Goal: Entertainment & Leisure: Consume media (video, audio)

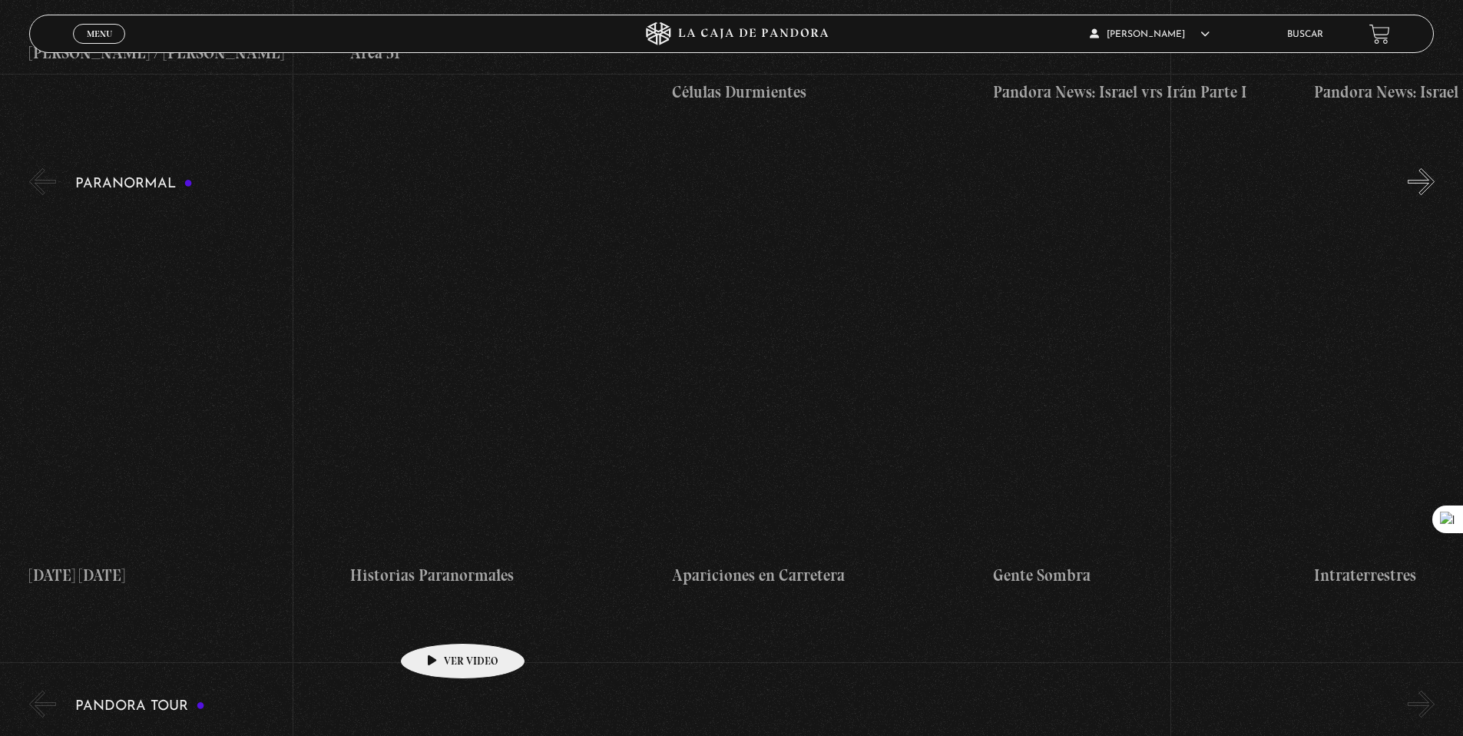
scroll to position [1777, 0]
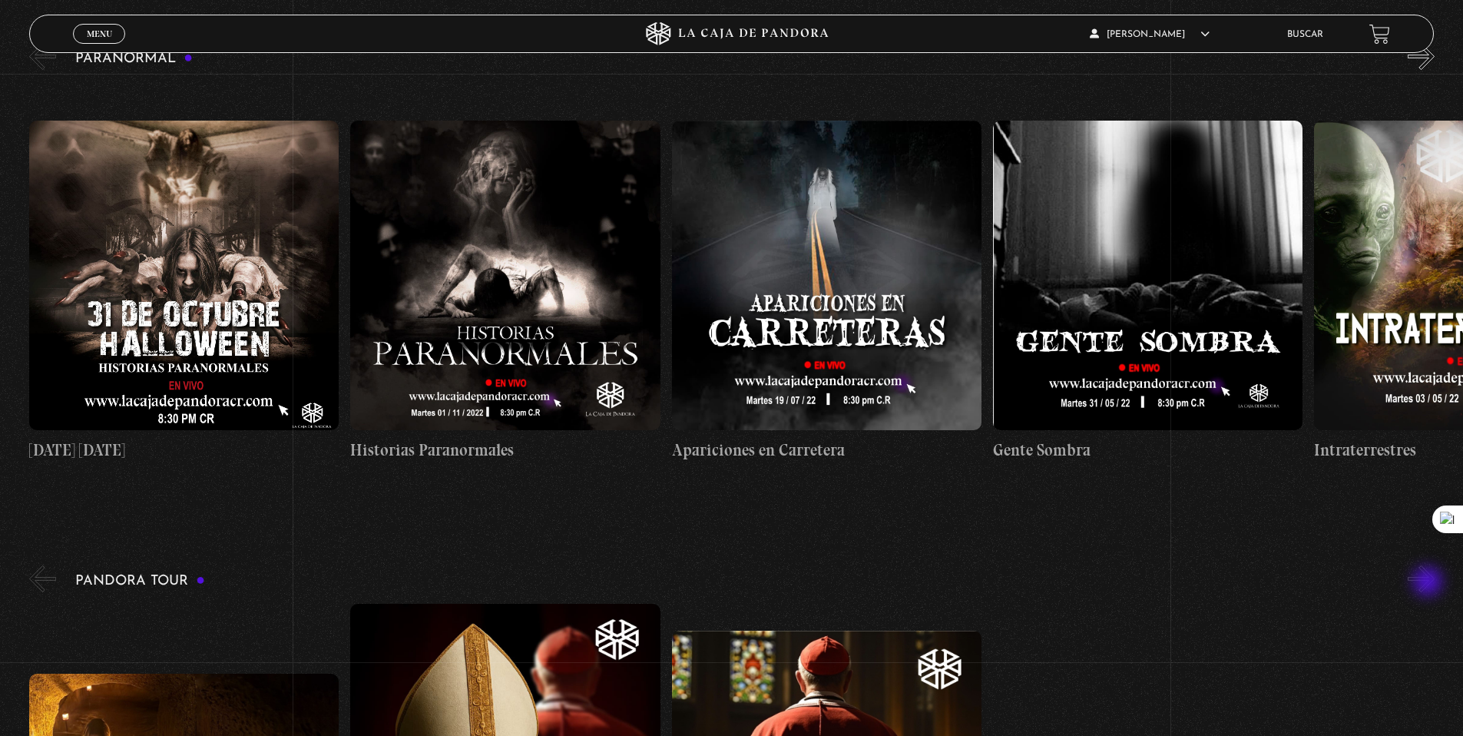
click at [1429, 582] on button "»" at bounding box center [1421, 578] width 27 height 27
click at [1432, 578] on button "»" at bounding box center [1421, 578] width 27 height 27
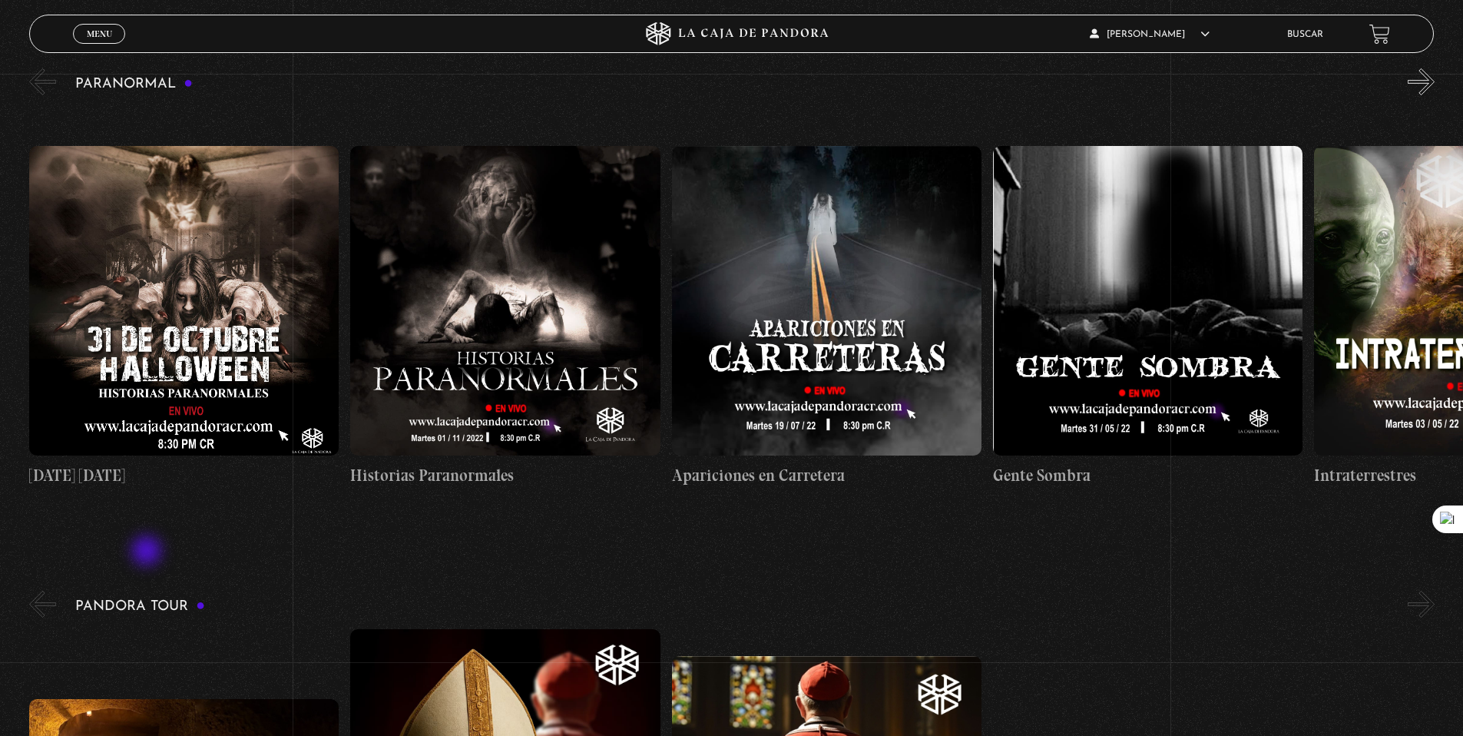
scroll to position [1750, 0]
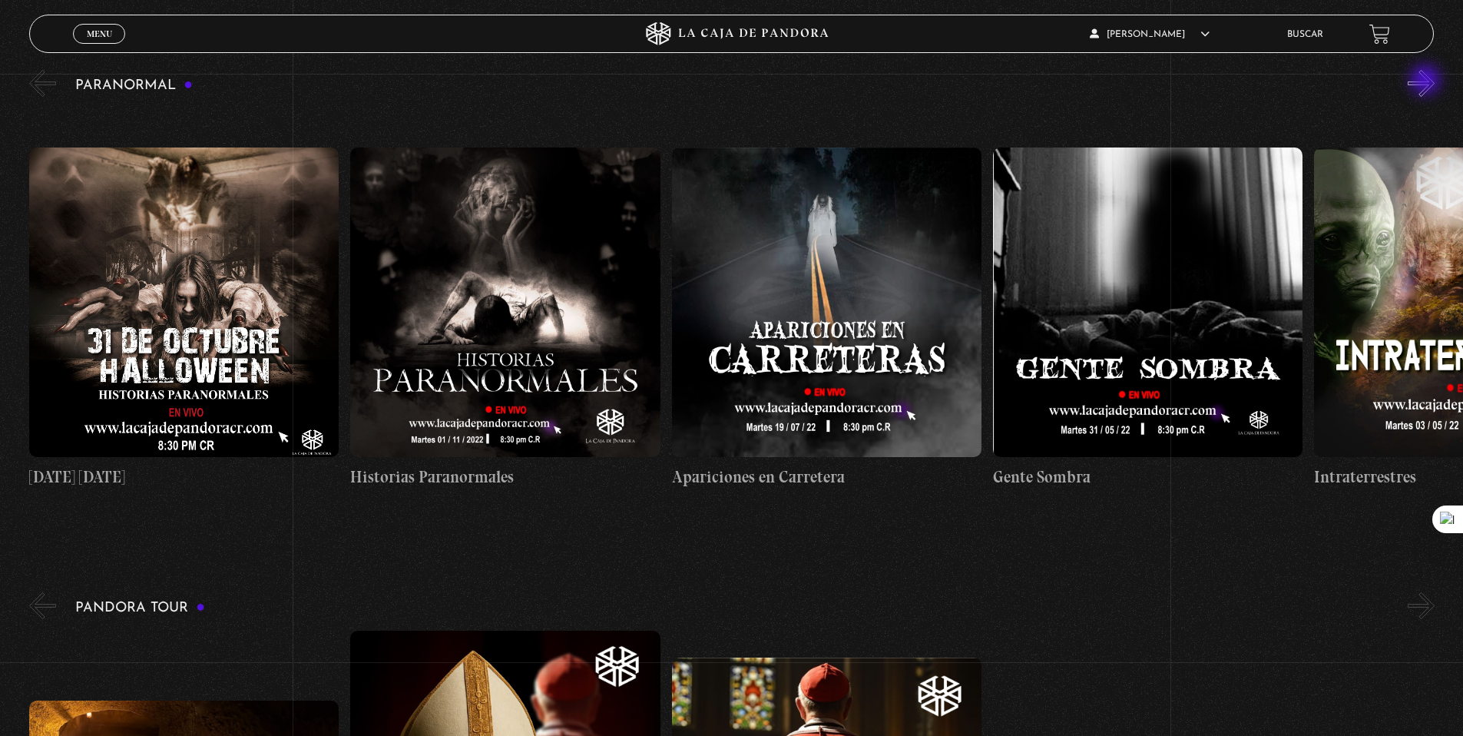
click at [1427, 81] on button "»" at bounding box center [1421, 83] width 27 height 27
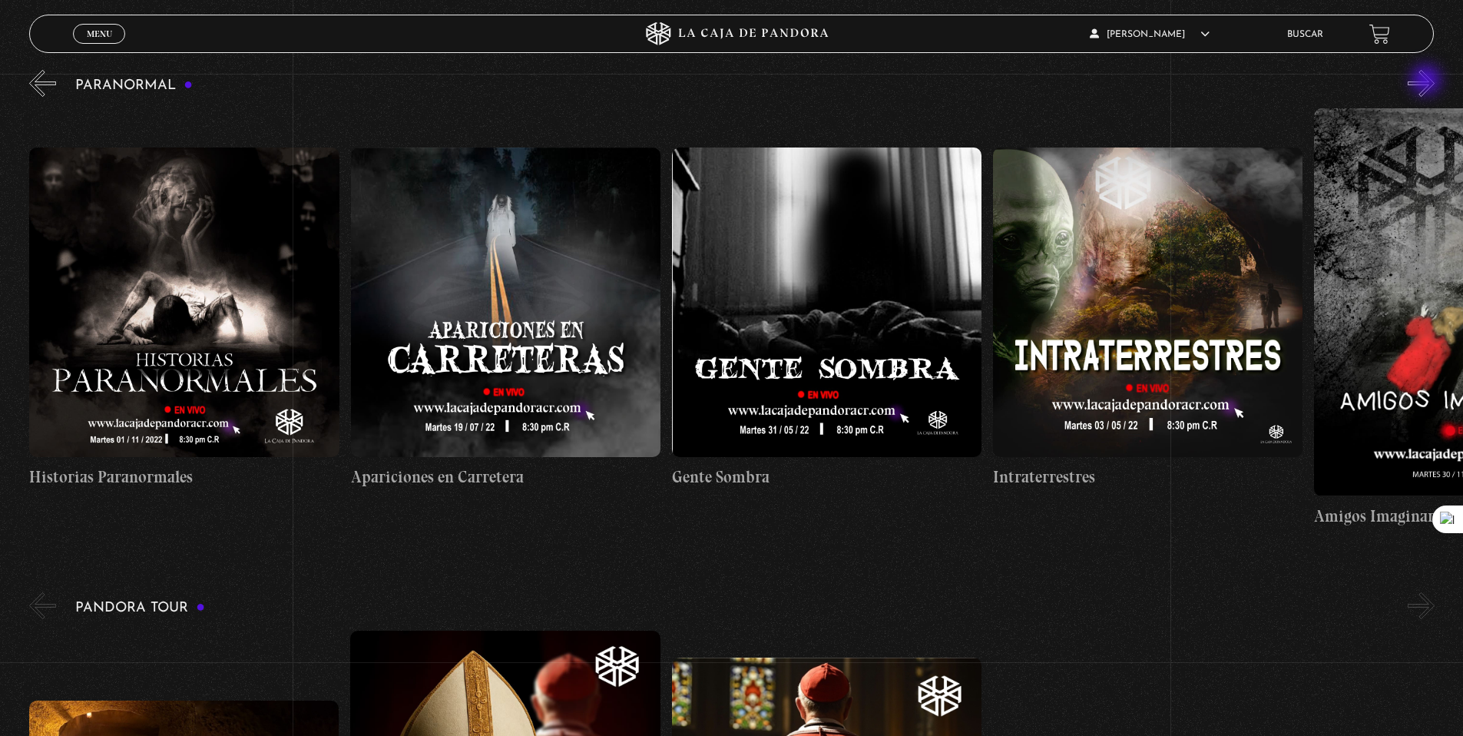
click at [1428, 81] on button "»" at bounding box center [1421, 83] width 27 height 27
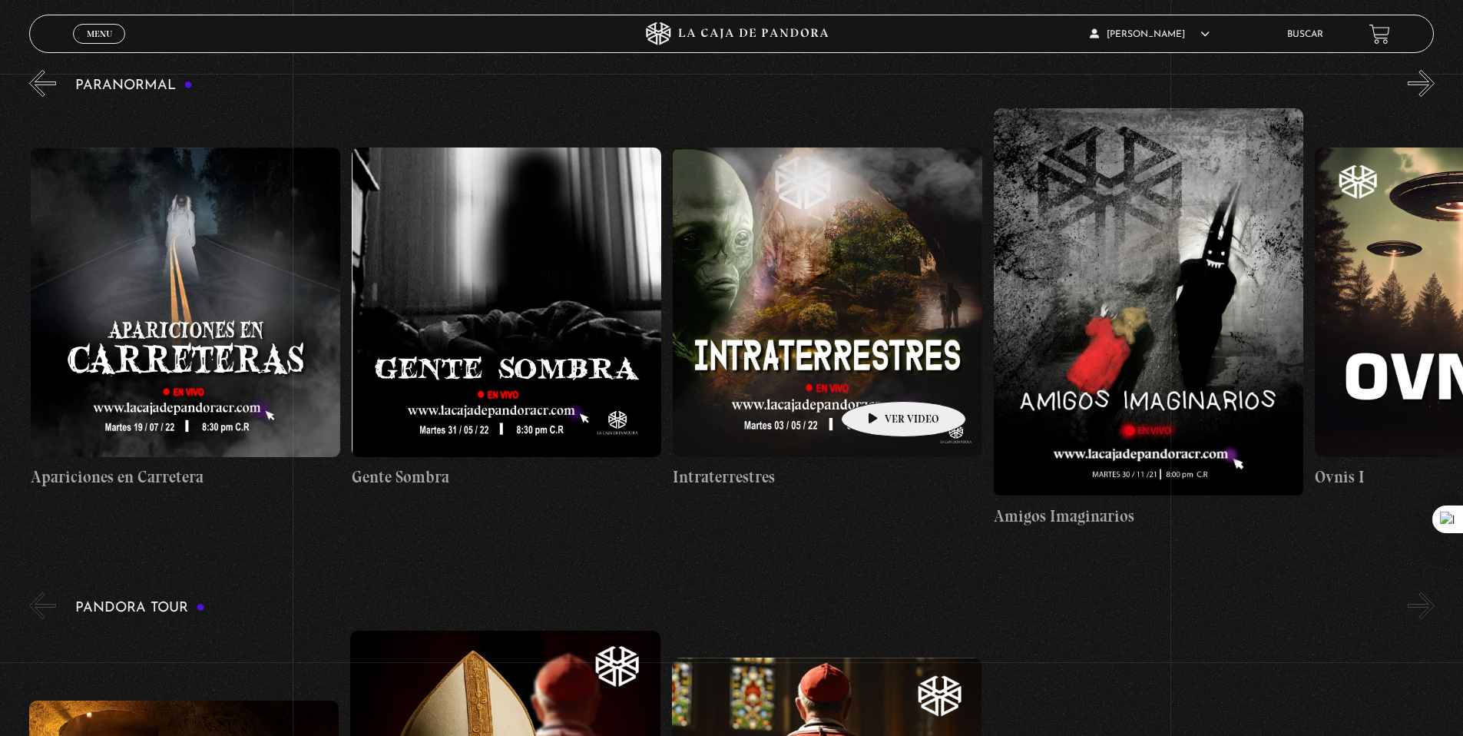
scroll to position [0, 642]
click at [1435, 77] on button "»" at bounding box center [1421, 83] width 27 height 27
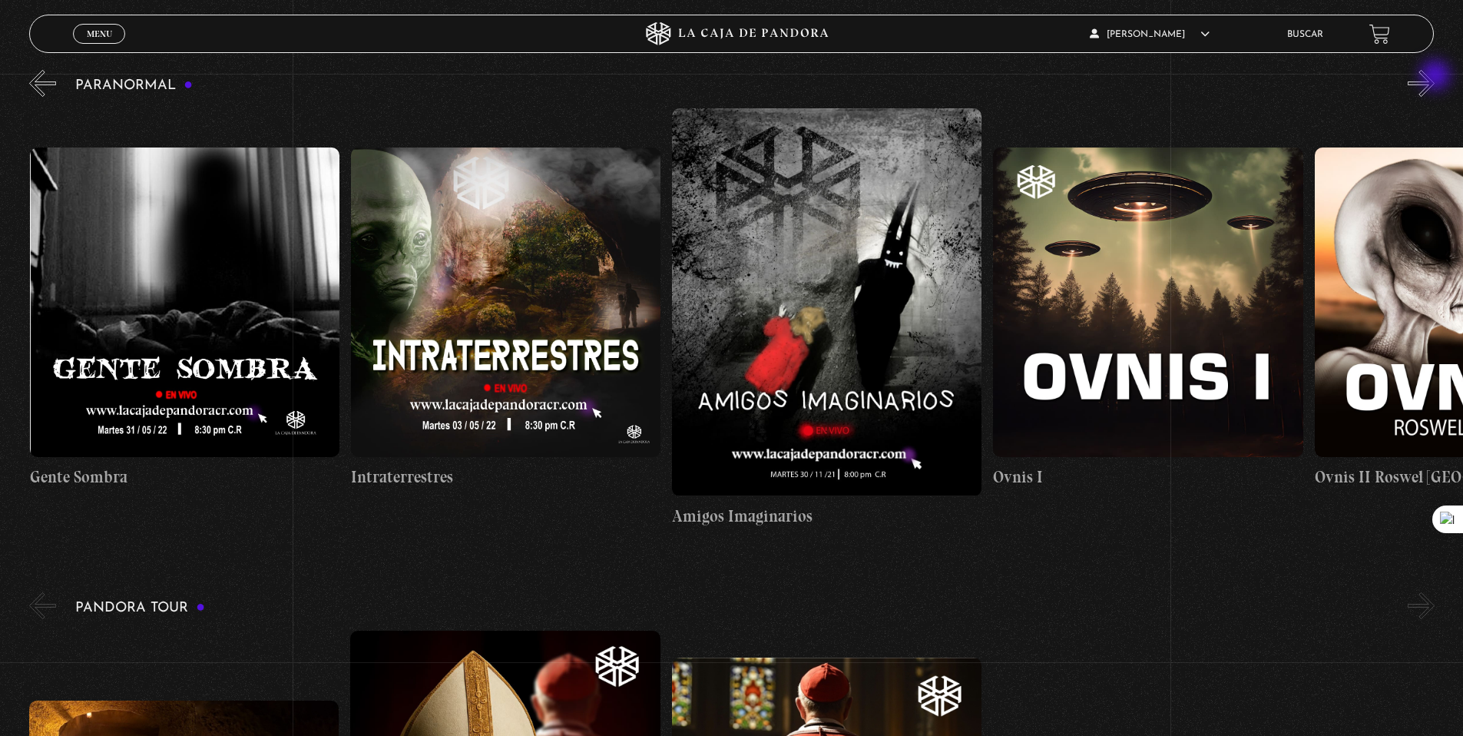
click at [1435, 77] on button "»" at bounding box center [1421, 83] width 27 height 27
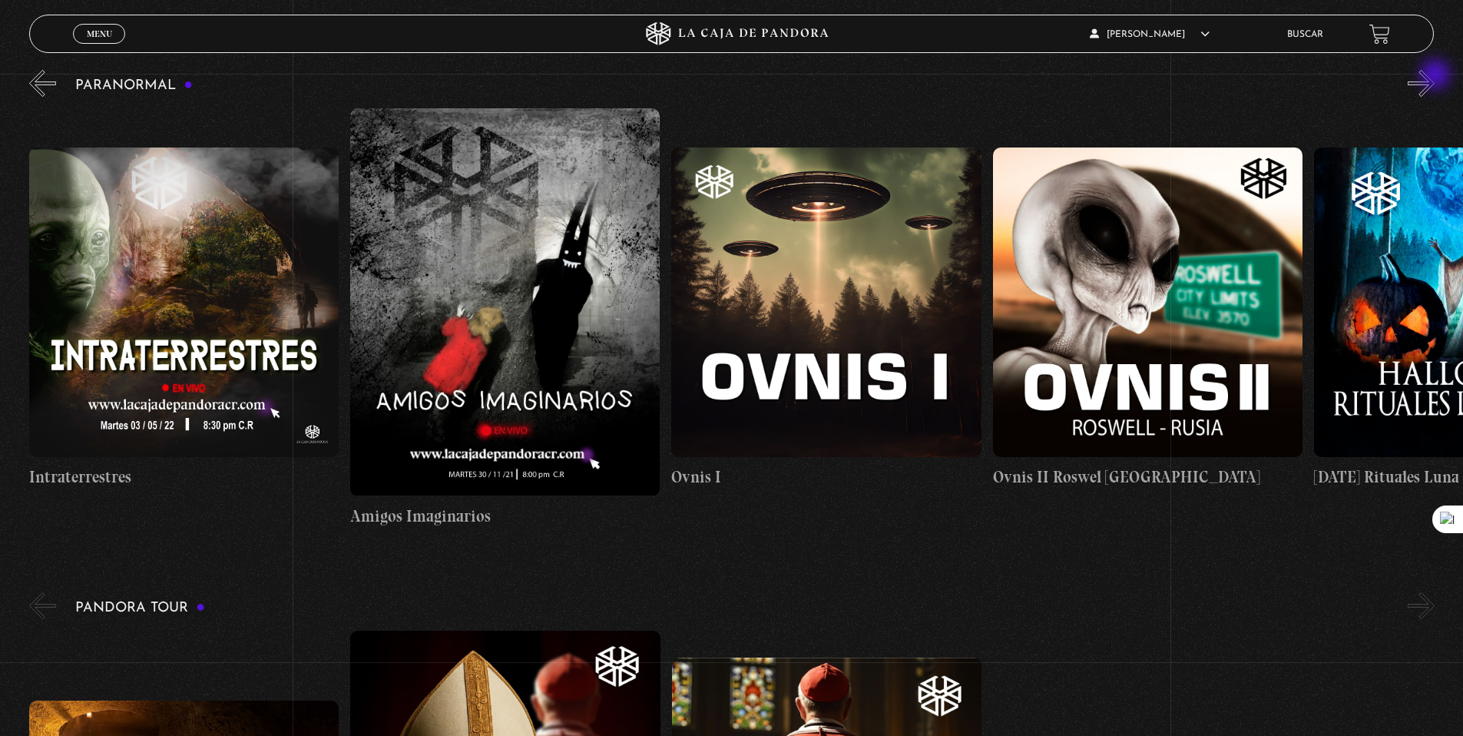
click at [1435, 76] on button "»" at bounding box center [1421, 83] width 27 height 27
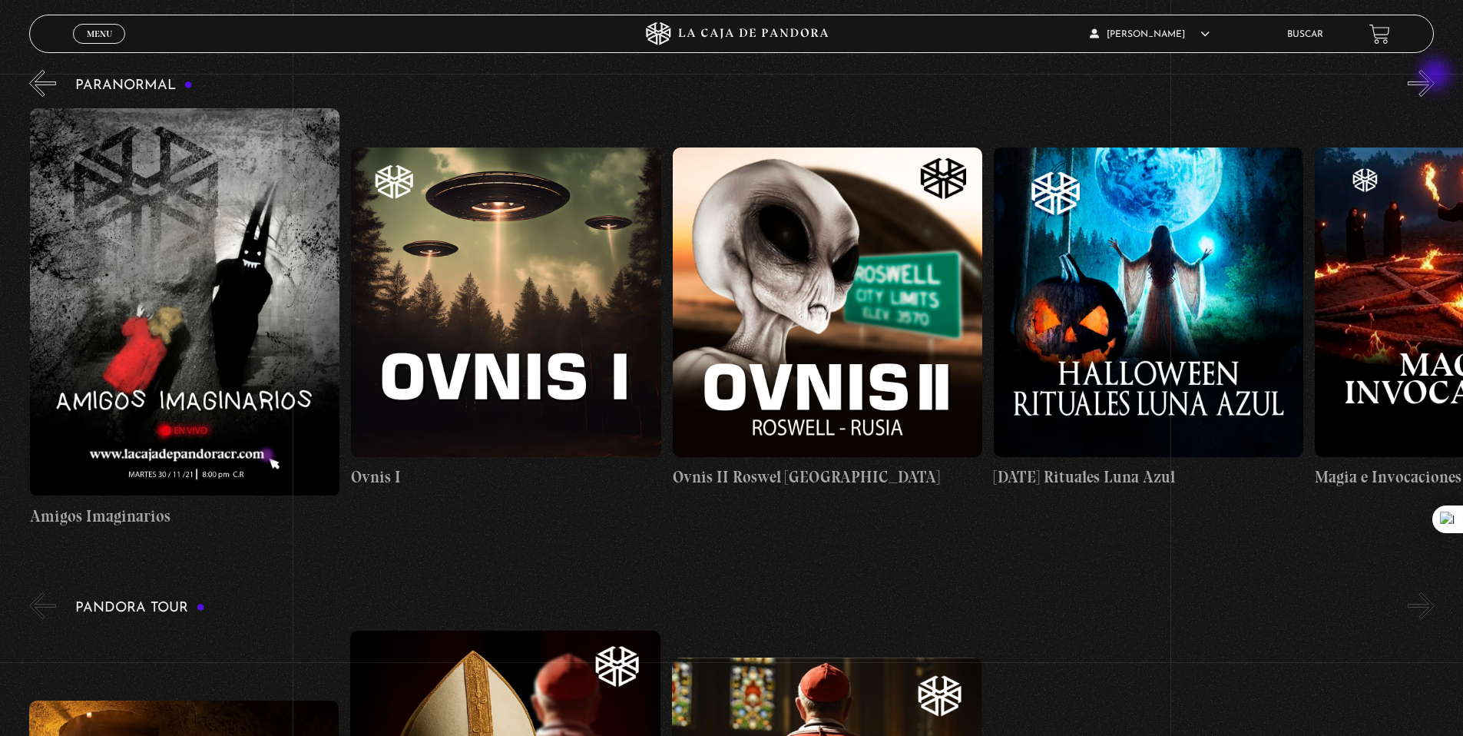
click at [1435, 76] on button "»" at bounding box center [1421, 83] width 27 height 27
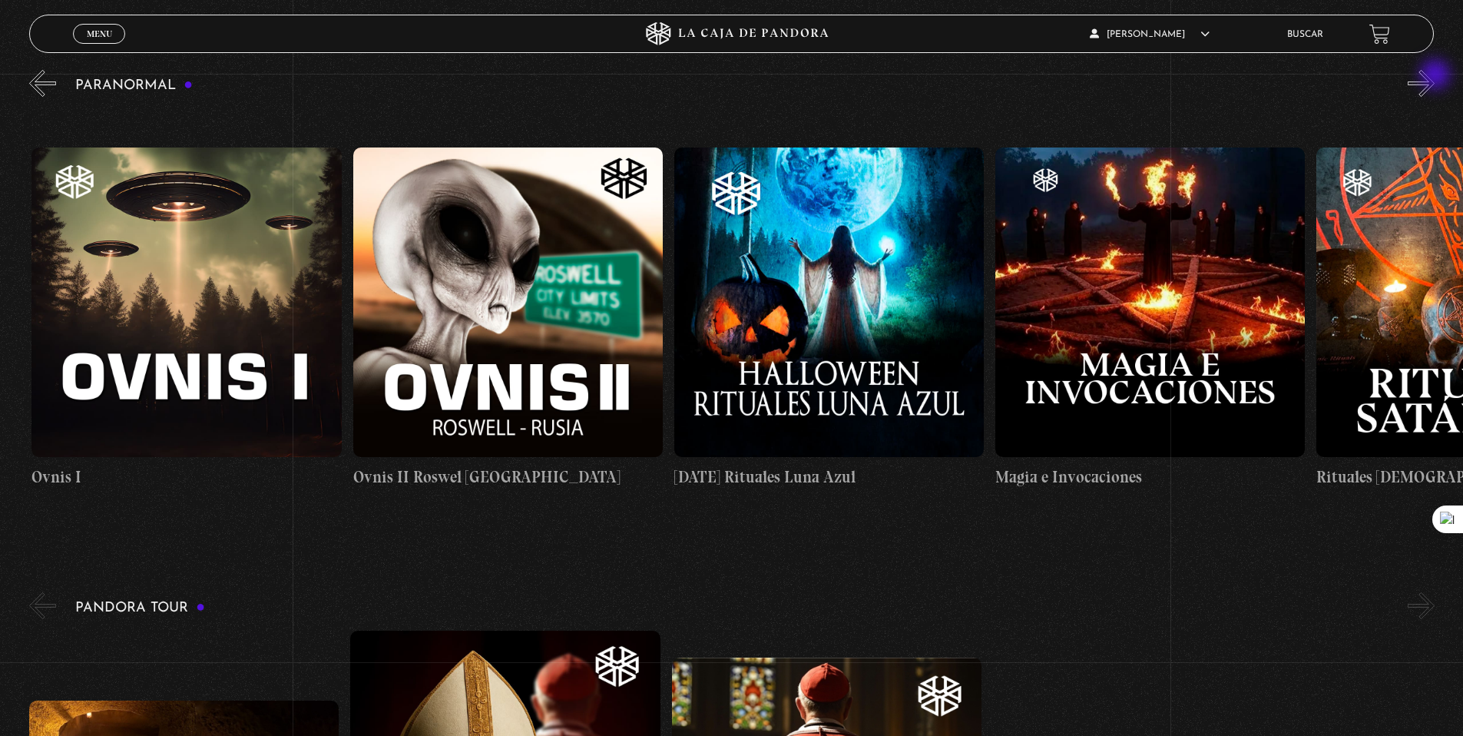
click at [1435, 76] on button "»" at bounding box center [1421, 83] width 27 height 27
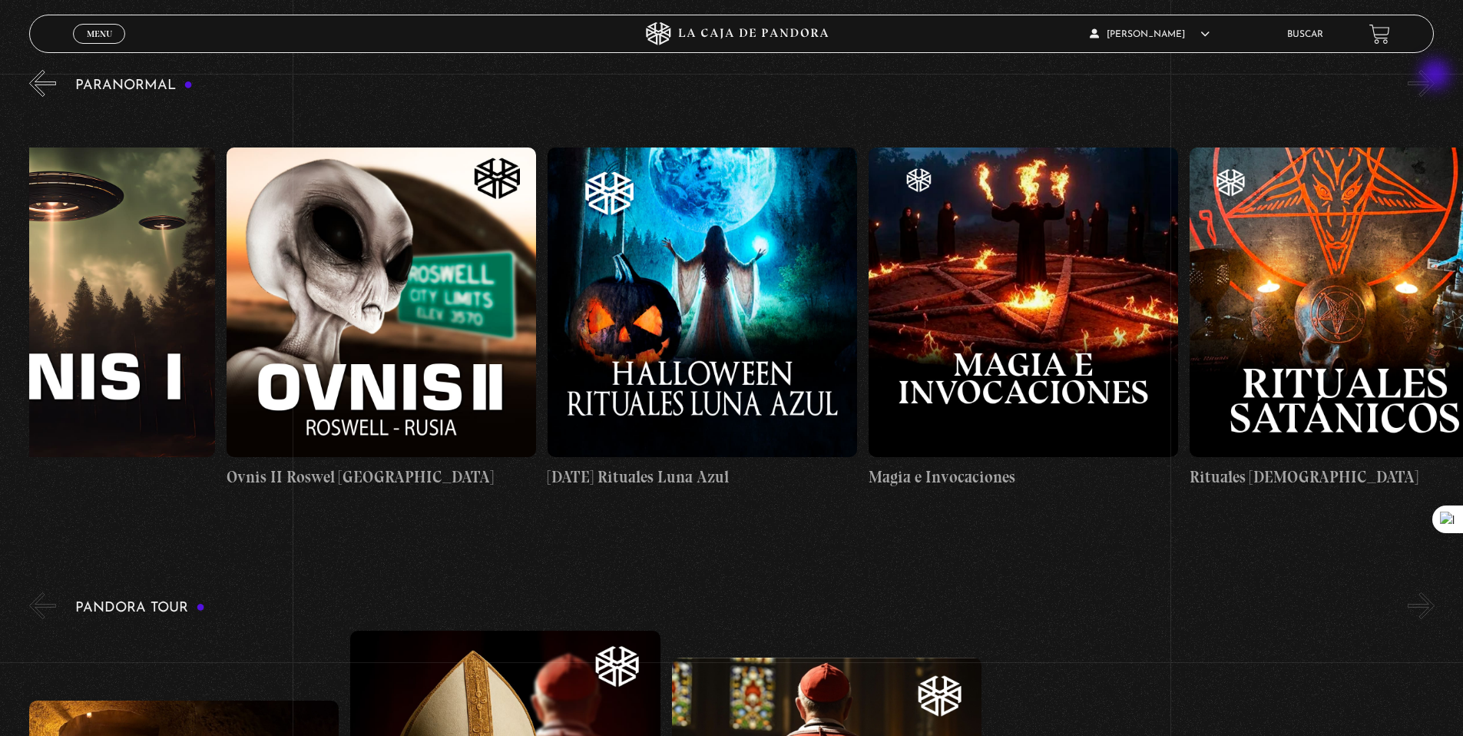
scroll to position [0, 2088]
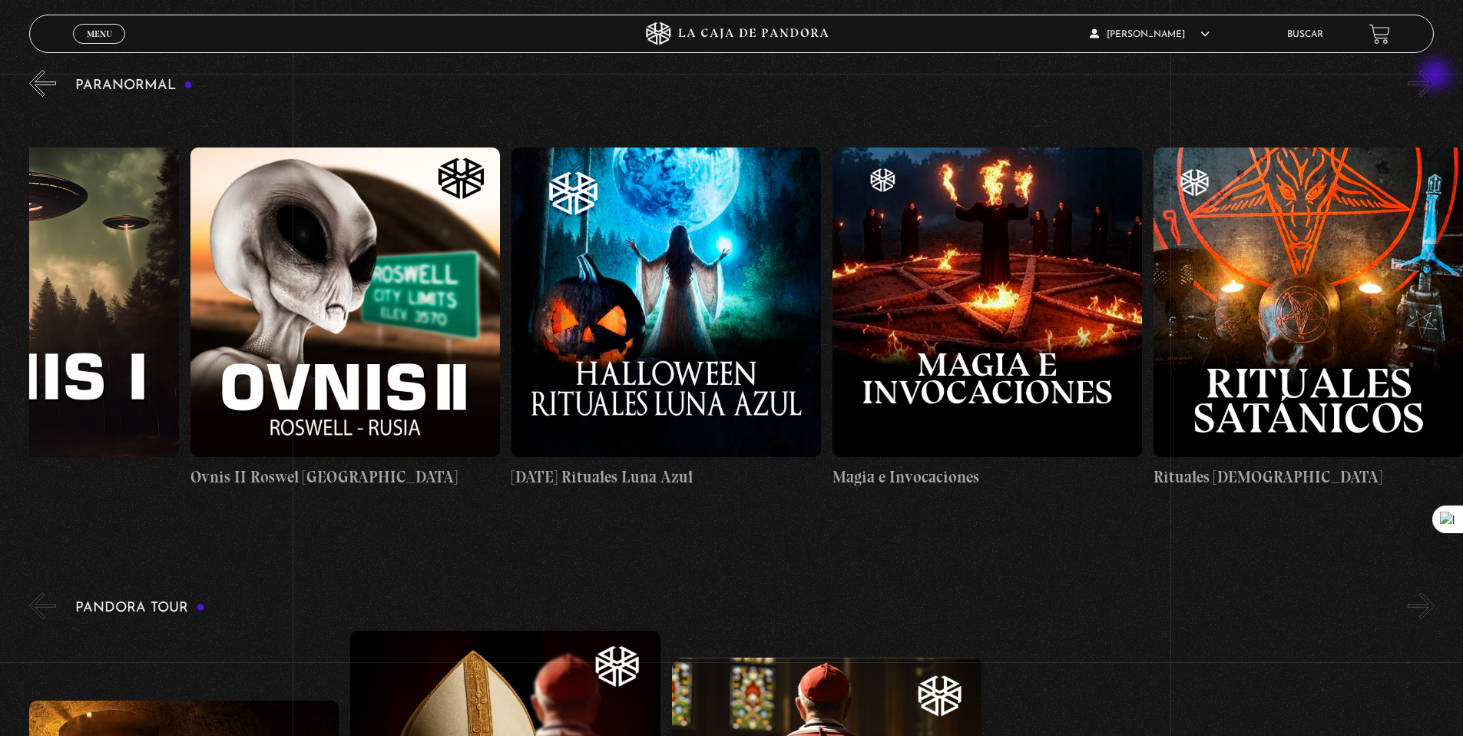
click at [1435, 76] on button "»" at bounding box center [1421, 83] width 27 height 27
click at [35, 89] on button "«" at bounding box center [42, 83] width 27 height 27
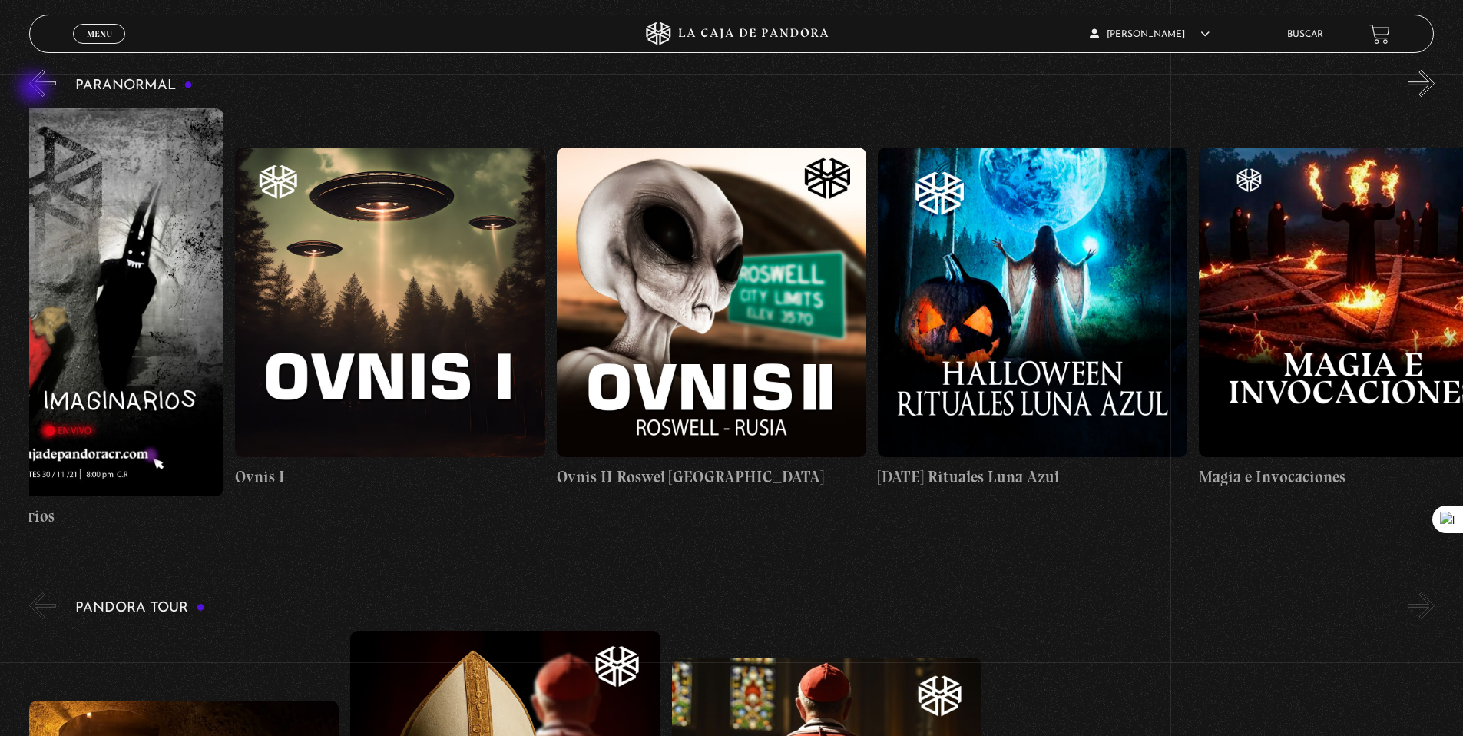
click at [35, 89] on button "«" at bounding box center [42, 83] width 27 height 27
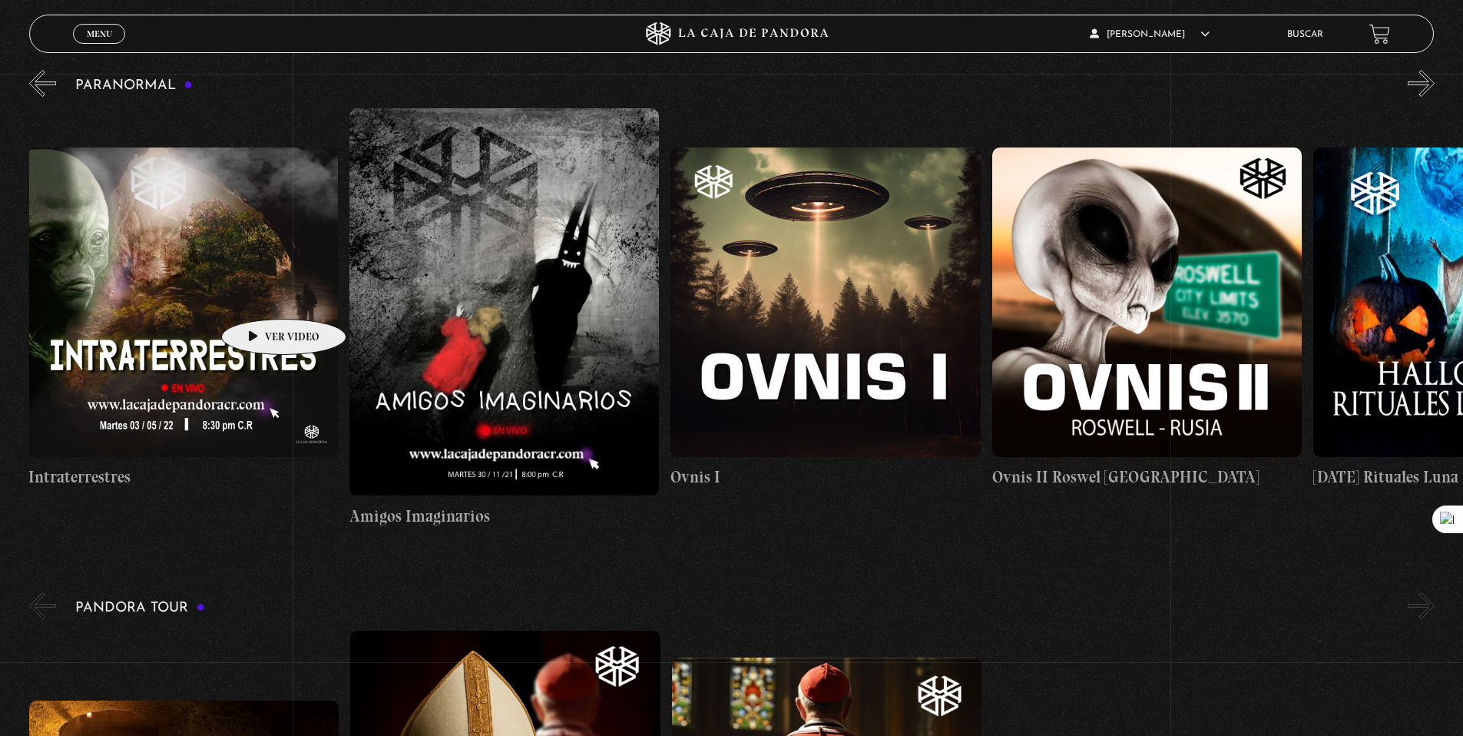
click at [259, 295] on figure at bounding box center [183, 302] width 310 height 310
click at [239, 343] on figure at bounding box center [184, 302] width 310 height 310
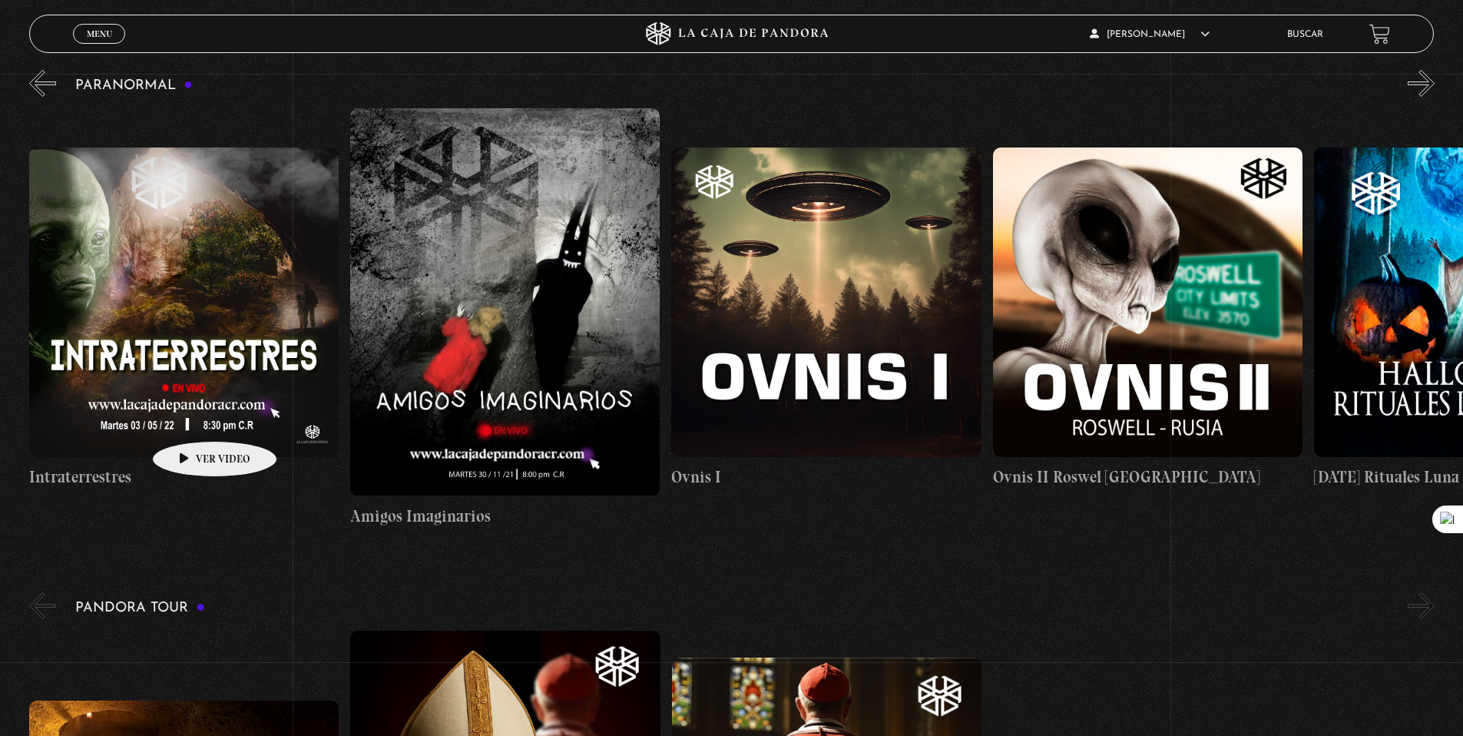
click at [190, 418] on figure at bounding box center [184, 302] width 310 height 310
